Goal: Information Seeking & Learning: Check status

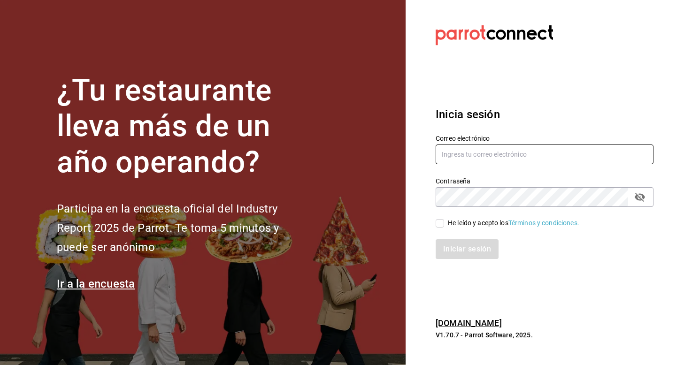
click at [554, 158] on input "text" at bounding box center [545, 155] width 218 height 20
click at [529, 156] on input "mariafernandariveralara41" at bounding box center [545, 155] width 218 height 20
click at [539, 149] on input "mariafernandariveralara41" at bounding box center [545, 155] width 218 height 20
click at [562, 158] on input "mariafernandariveralara41" at bounding box center [545, 155] width 218 height 20
type input "[EMAIL_ADDRESS][DOMAIN_NAME]"
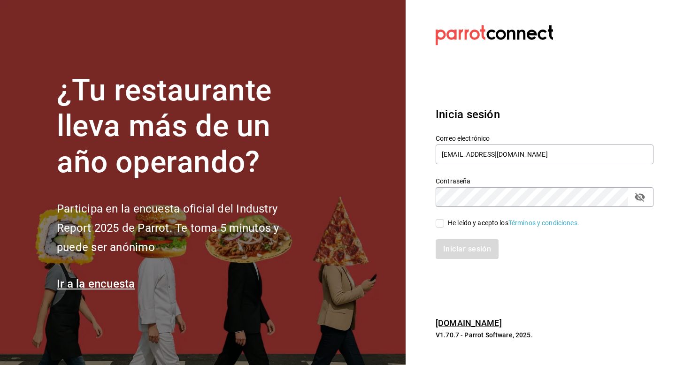
click at [643, 199] on icon "passwordField" at bounding box center [639, 197] width 11 height 11
click at [437, 222] on input "He leído y acepto los Términos y condiciones." at bounding box center [440, 223] width 8 height 8
checkbox input "true"
click at [468, 254] on button "Iniciar sesión" at bounding box center [468, 249] width 64 height 20
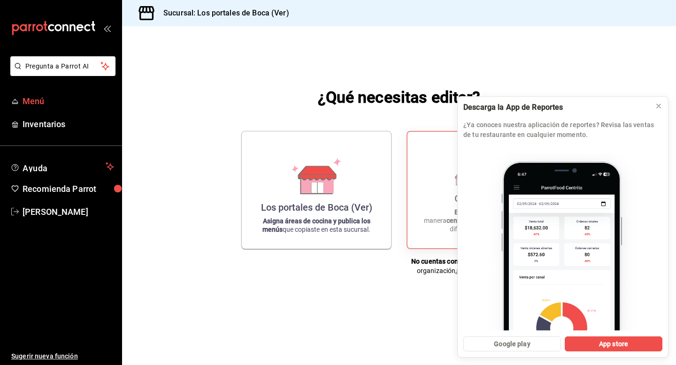
click at [23, 102] on span "Menú" at bounding box center [69, 101] width 92 height 13
click at [660, 103] on icon at bounding box center [659, 106] width 8 height 8
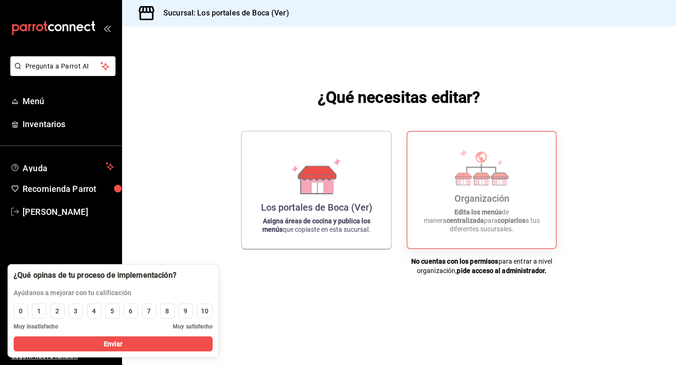
click at [184, 94] on div "¿Qué necesitas editar? Los portales de Boca (Ver) Asigna áreas de cocina y publ…" at bounding box center [399, 180] width 554 height 309
click at [226, 15] on h3 "Sucursal: Los portales de Boca (Ver)" at bounding box center [222, 13] width 133 height 11
click at [285, 16] on h3 "Sucursal: Los portales de Boca (Ver)" at bounding box center [222, 13] width 133 height 11
click at [152, 120] on div "¿Qué necesitas editar? Los portales de Boca (Ver) Asigna áreas de cocina y publ…" at bounding box center [399, 180] width 554 height 309
click at [30, 123] on span "Inventarios" at bounding box center [69, 124] width 92 height 13
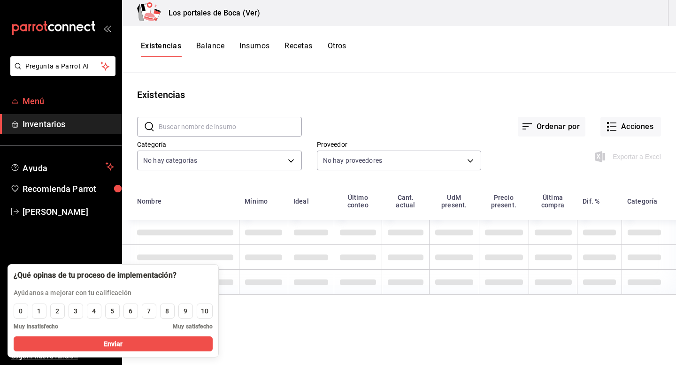
click at [31, 102] on span "Menú" at bounding box center [69, 101] width 92 height 13
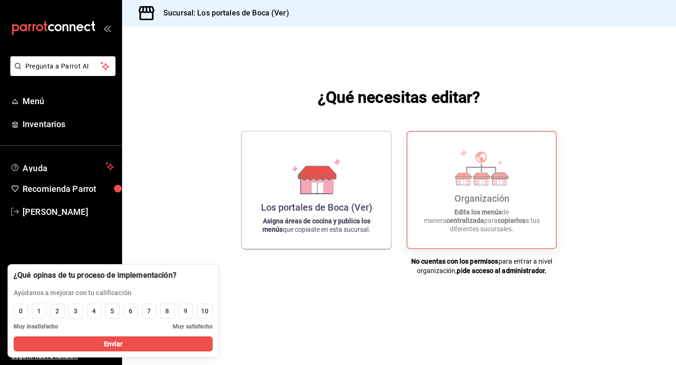
click at [292, 73] on div "¿Qué necesitas editar? Los portales de Boca (Ver) Asigna áreas de cocina y publ…" at bounding box center [399, 180] width 554 height 309
click at [206, 271] on div "¿Qué opinas de tu proceso de implementación? Ayúdanos a mejorar con tu califica…" at bounding box center [113, 310] width 211 height 93
click at [165, 145] on div "¿Qué necesitas editar? Los portales de Boca (Ver) Asigna áreas de cocina y publ…" at bounding box center [399, 180] width 554 height 309
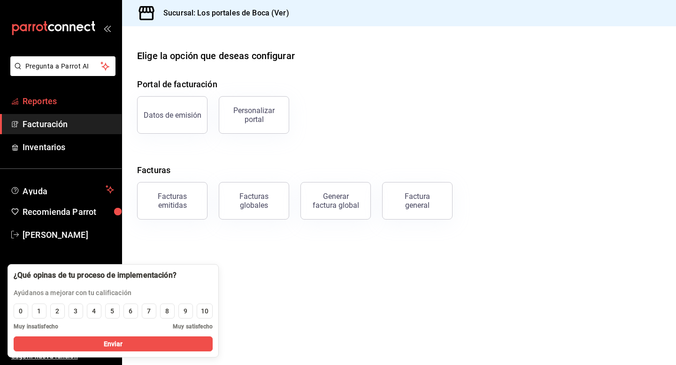
click at [53, 101] on span "Reportes" at bounding box center [69, 101] width 92 height 13
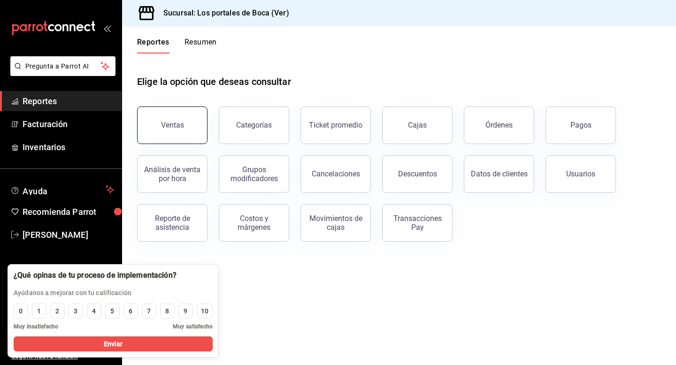
click at [184, 135] on button "Ventas" at bounding box center [172, 126] width 70 height 38
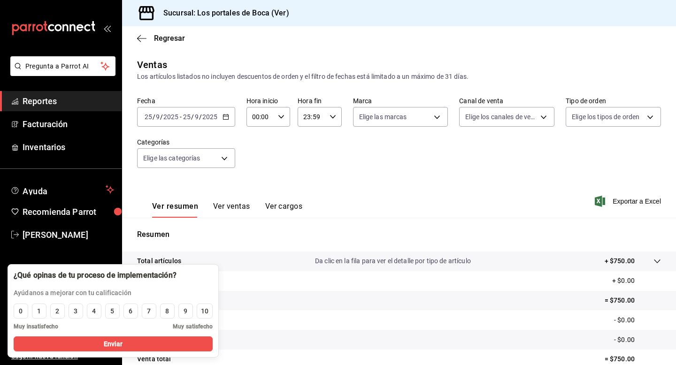
click at [226, 119] on icon "button" at bounding box center [226, 117] width 7 height 7
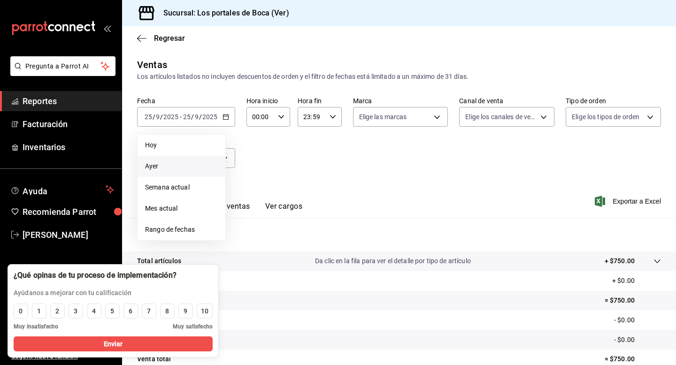
click at [158, 171] on li "Ayer" at bounding box center [182, 166] width 88 height 21
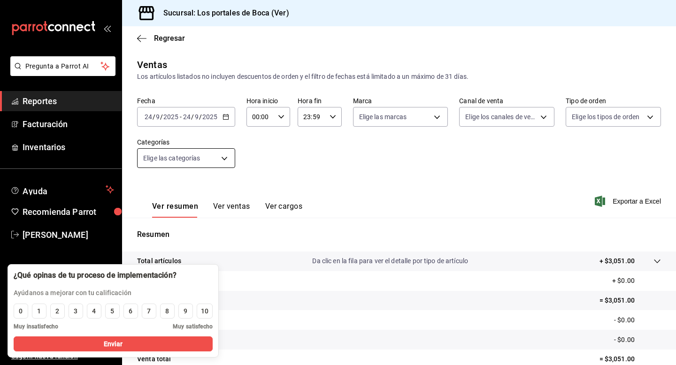
click at [213, 154] on body "Pregunta a Parrot AI Reportes Facturación Inventarios Ayuda Recomienda Parrot M…" at bounding box center [338, 182] width 676 height 365
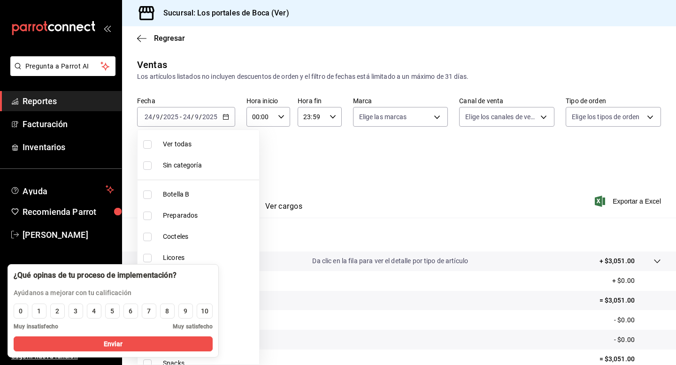
click at [196, 146] on span "Ver todas" at bounding box center [209, 144] width 92 height 10
type input "1b6c659a-7616-4a54-8daa-e4eef18bc885,f35d1a42-00a0-464d-bd65-64b7e21a5f61,419ce…"
checkbox input "true"
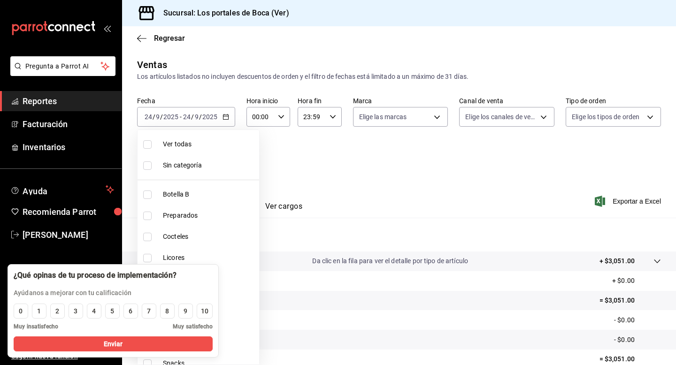
checkbox input "true"
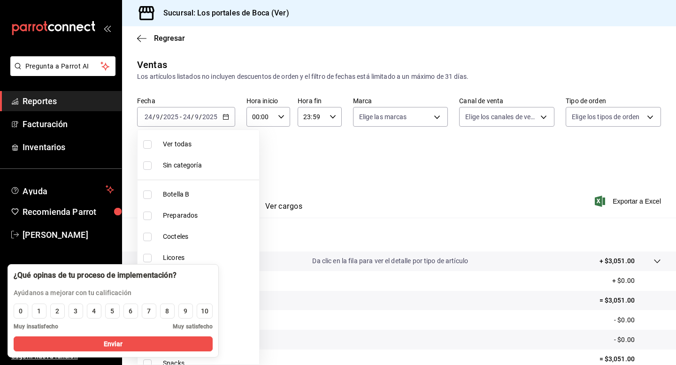
checkbox input "true"
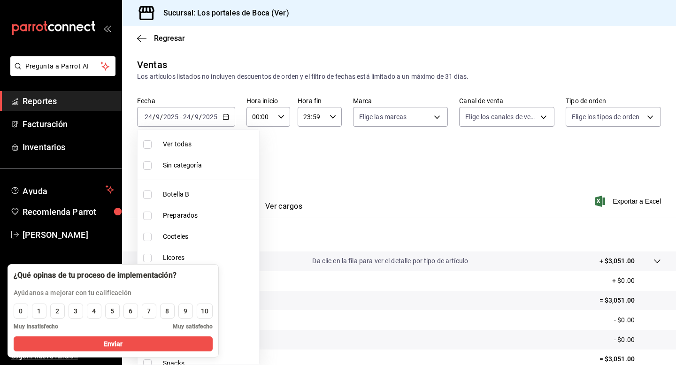
checkbox input "true"
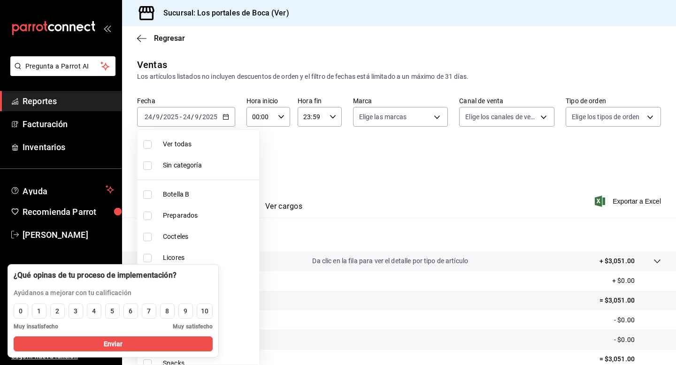
checkbox input "true"
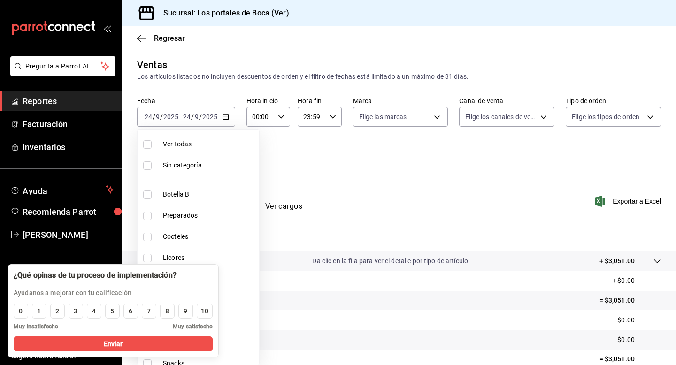
checkbox input "true"
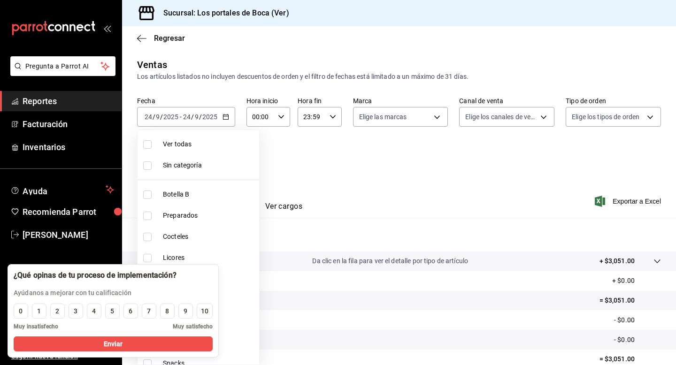
checkbox input "true"
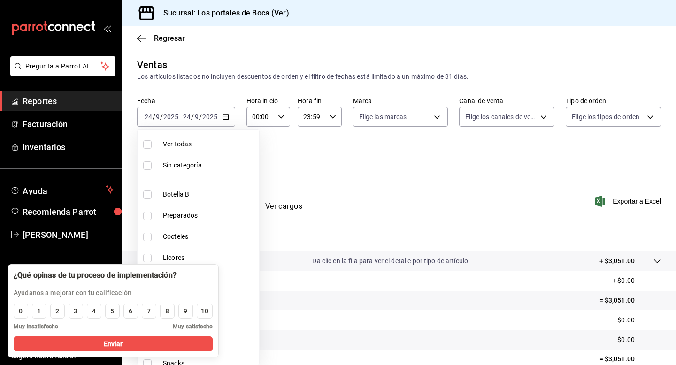
checkbox input "true"
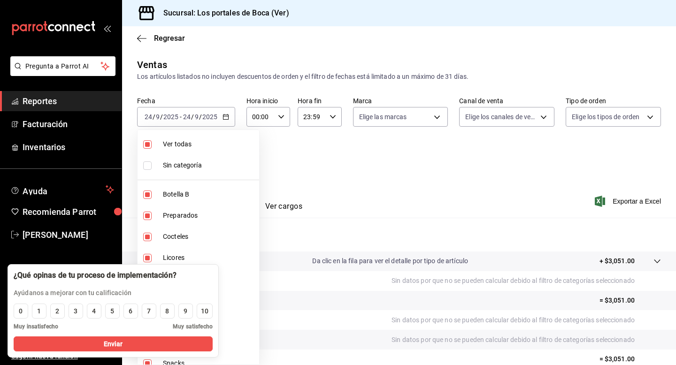
click at [196, 146] on span "Ver todas" at bounding box center [209, 144] width 92 height 10
checkbox input "false"
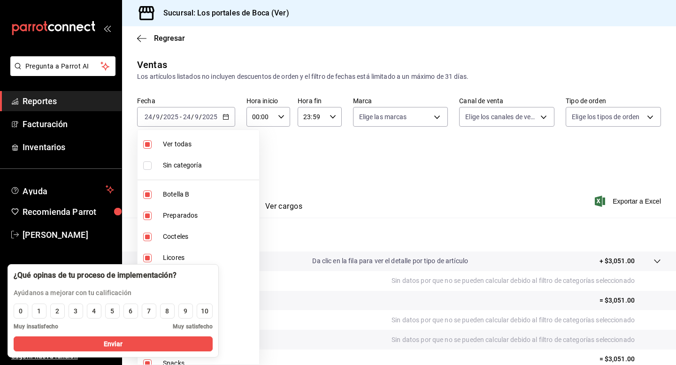
checkbox input "false"
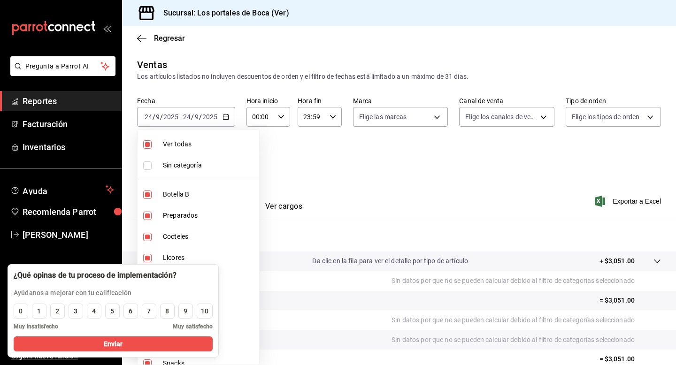
checkbox input "false"
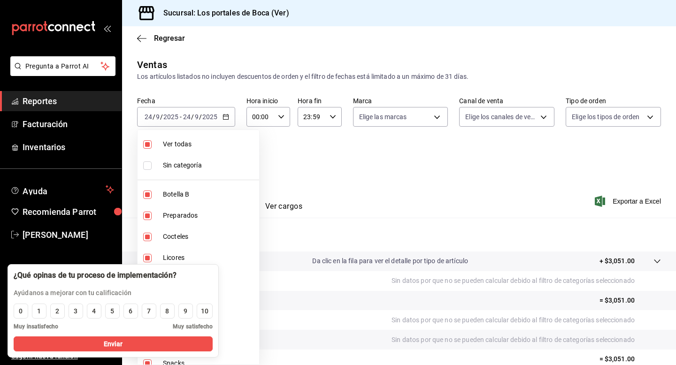
checkbox input "false"
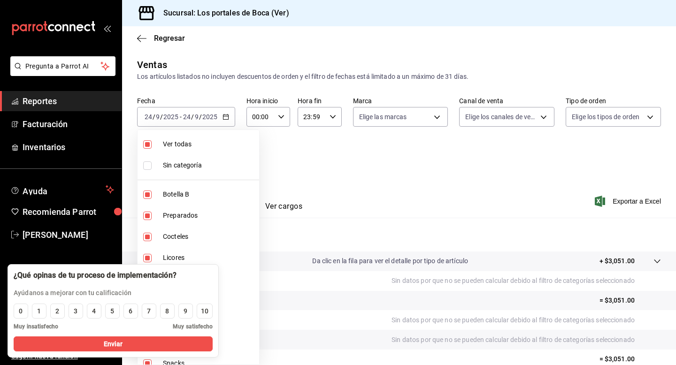
checkbox input "false"
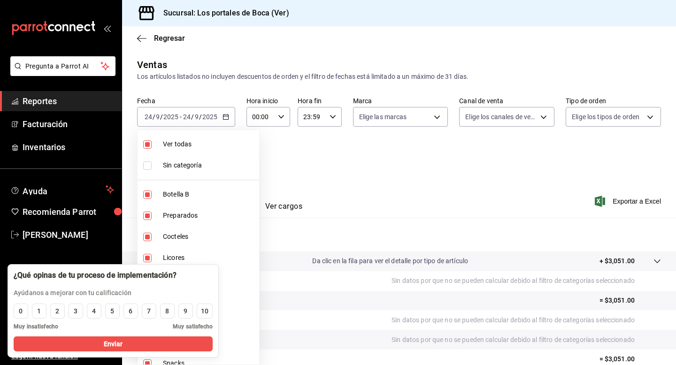
checkbox input "false"
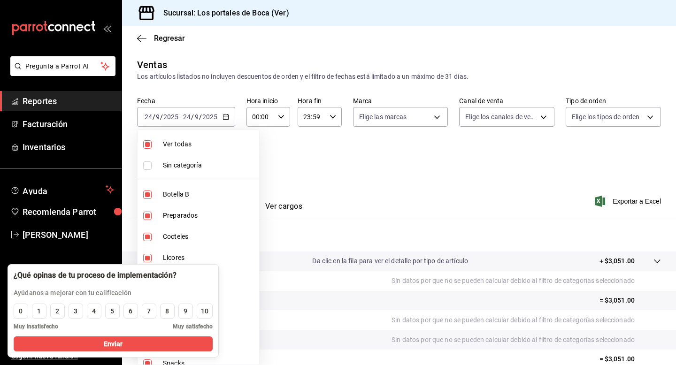
checkbox input "false"
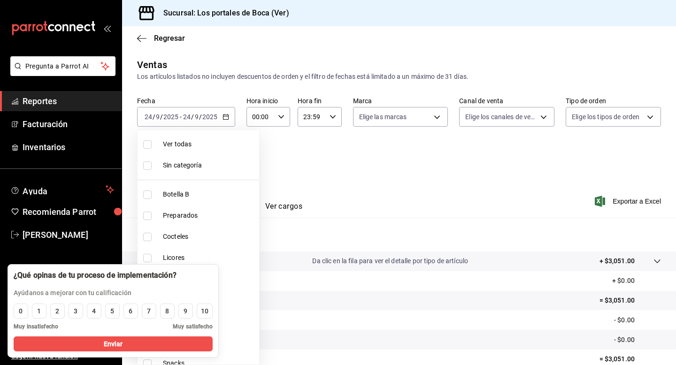
click at [390, 187] on div at bounding box center [338, 182] width 676 height 365
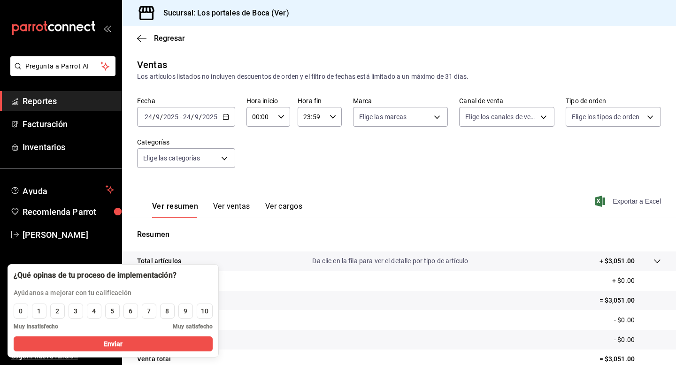
click at [638, 199] on span "Exportar a Excel" at bounding box center [629, 201] width 64 height 11
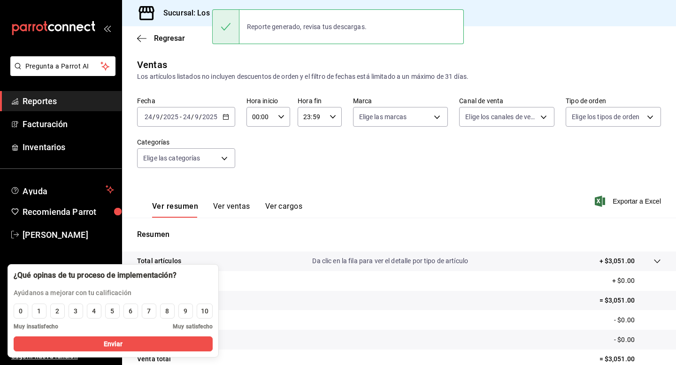
click at [538, 1] on div "Sucursal: Los portales de Boca (Ver)" at bounding box center [399, 13] width 554 height 26
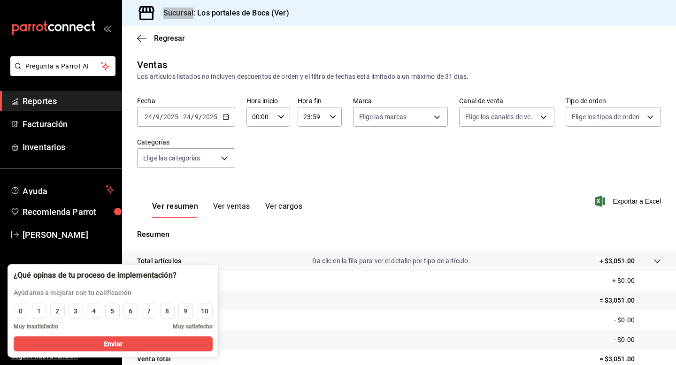
click at [550, 8] on div "Sucursal: Los portales de Boca (Ver)" at bounding box center [399, 13] width 554 height 26
